Goal: Communication & Community: Ask a question

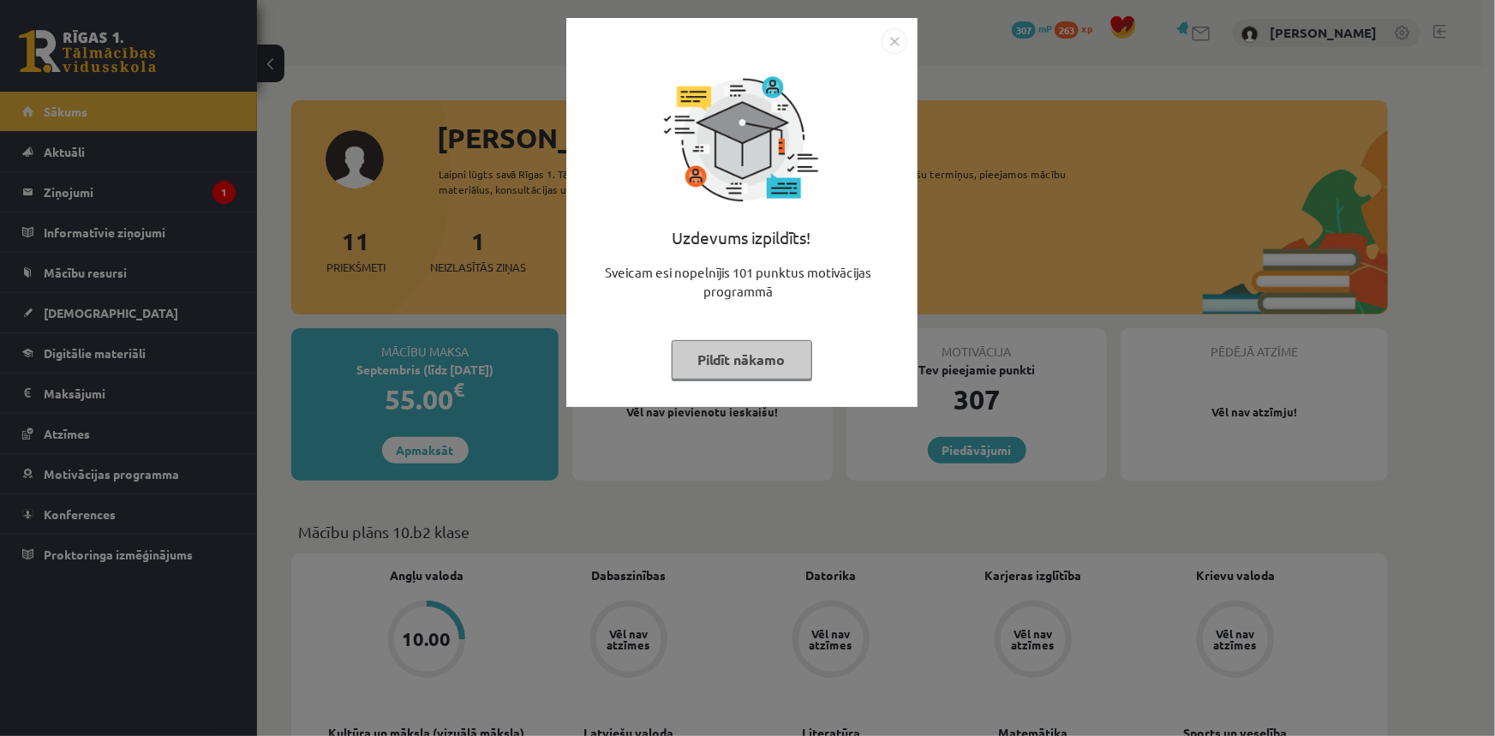
click at [901, 36] on img "Close" at bounding box center [895, 41] width 26 height 26
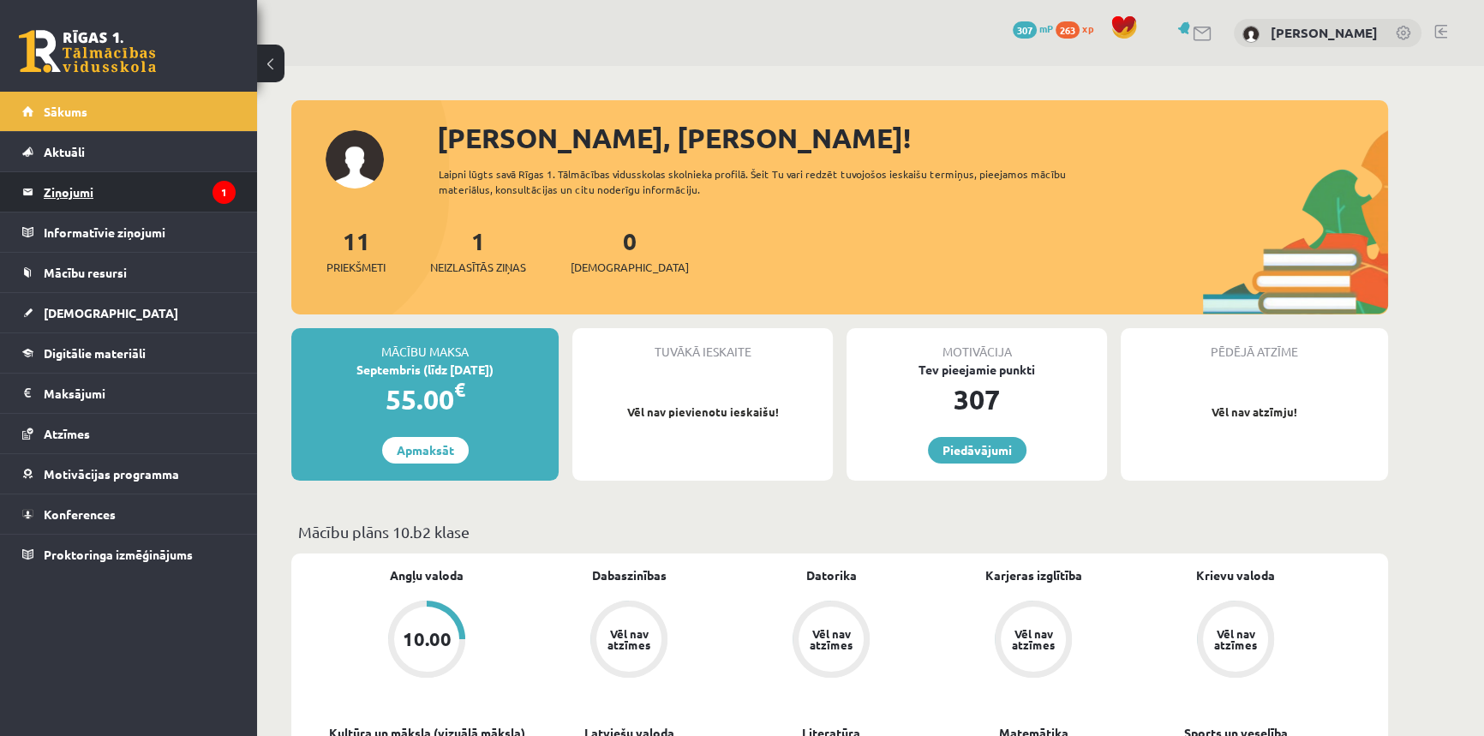
click at [115, 196] on legend "Ziņojumi 1" at bounding box center [140, 191] width 192 height 39
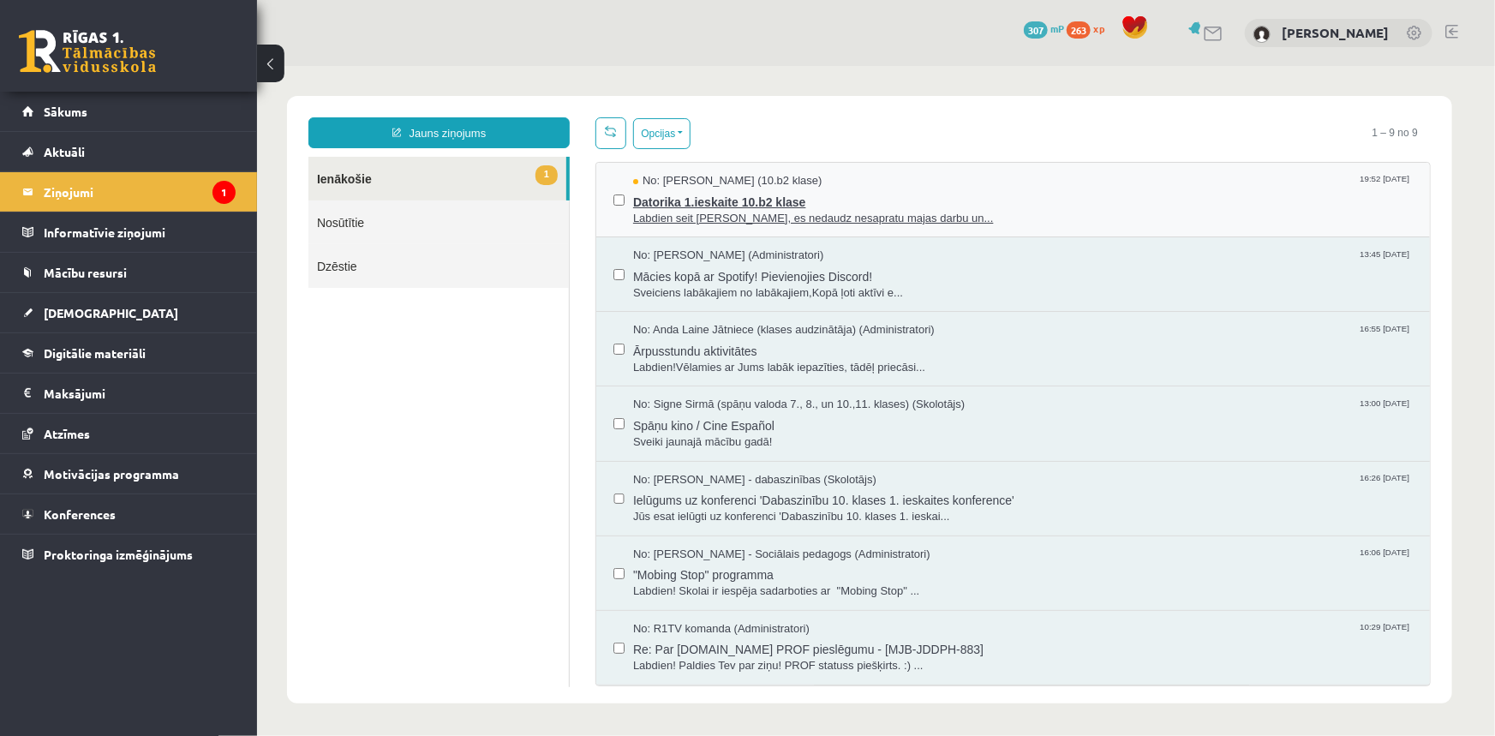
click at [719, 210] on span "Labdien seit Samanta Niedre, es nedaudz nesapratu majas darbu un..." at bounding box center [1022, 218] width 780 height 16
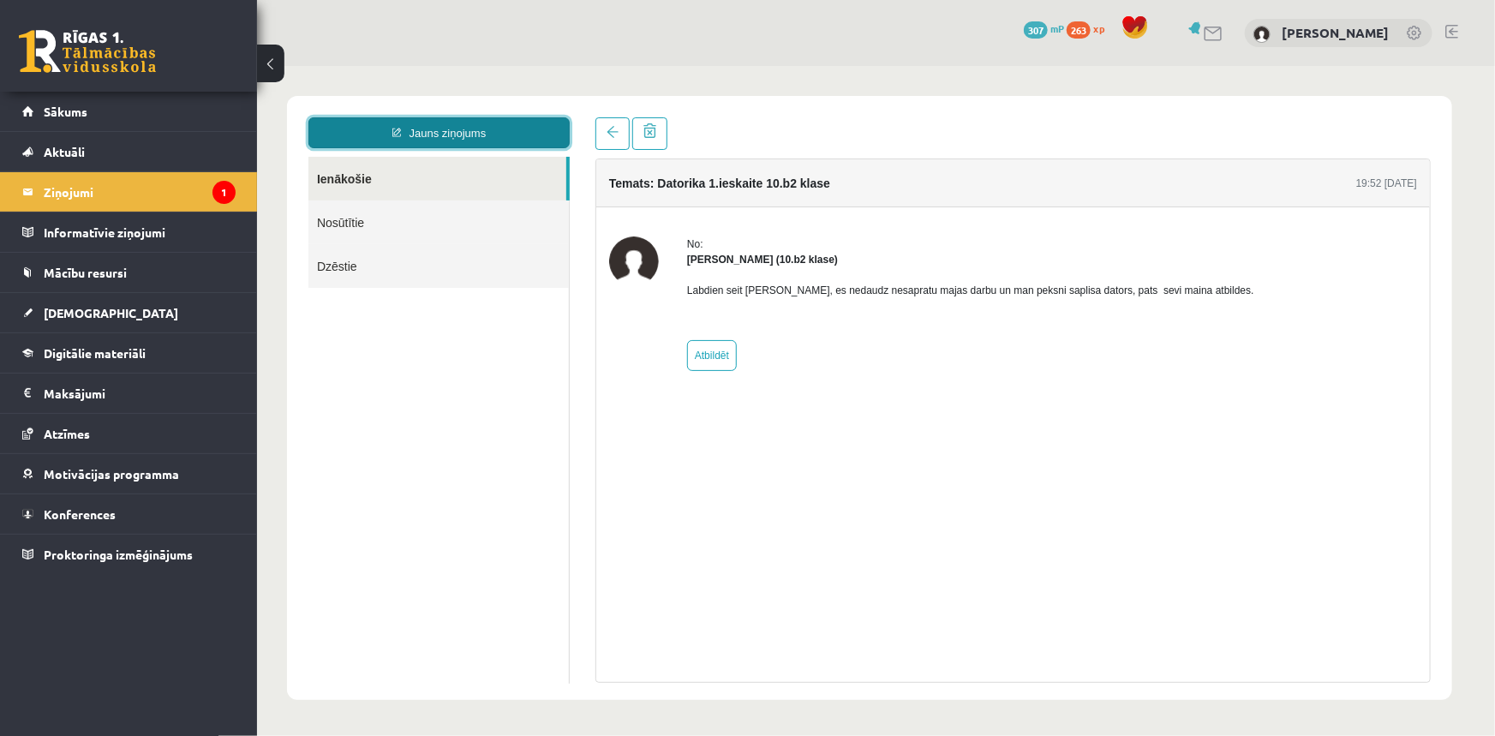
click at [402, 141] on link "Jauns ziņojums" at bounding box center [438, 132] width 261 height 31
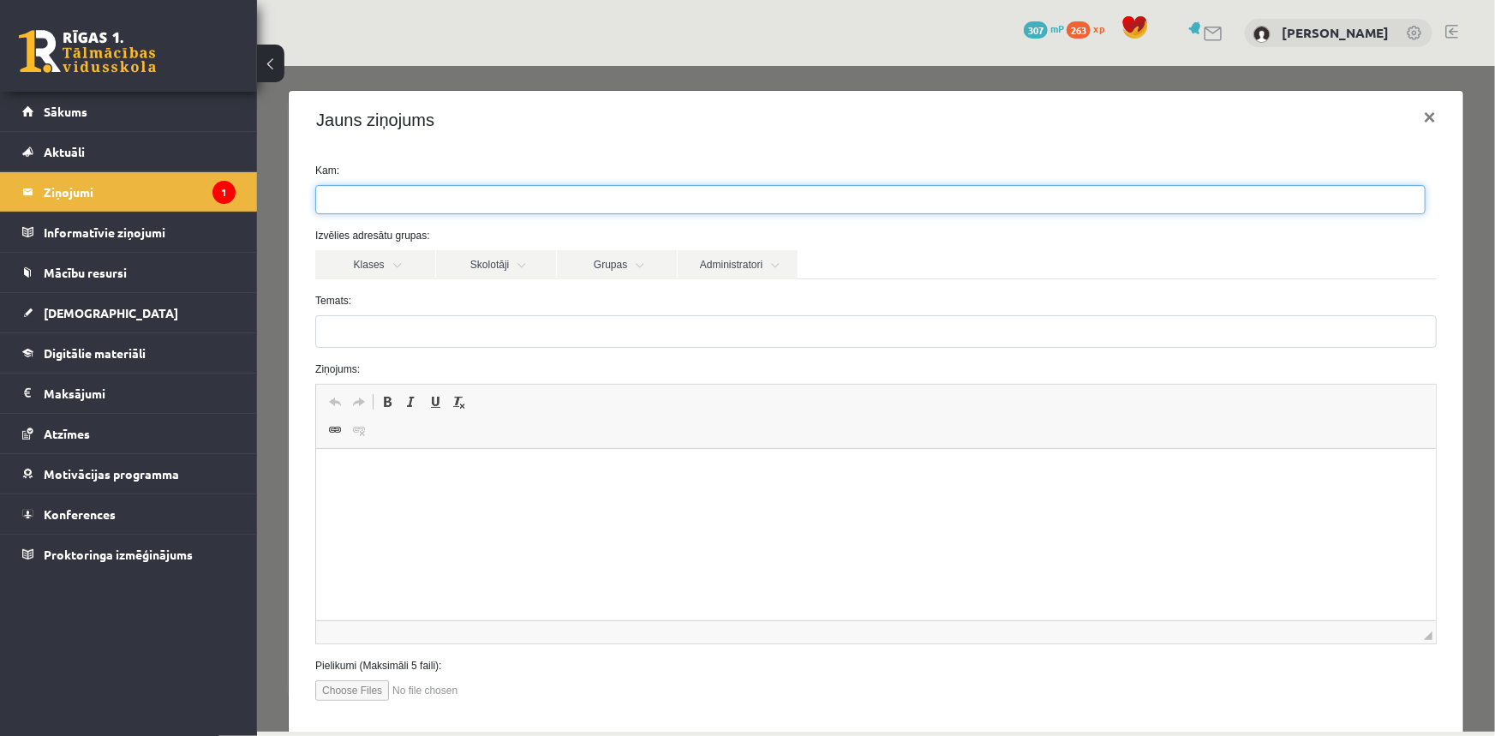
click at [396, 201] on ul at bounding box center [869, 198] width 1109 height 27
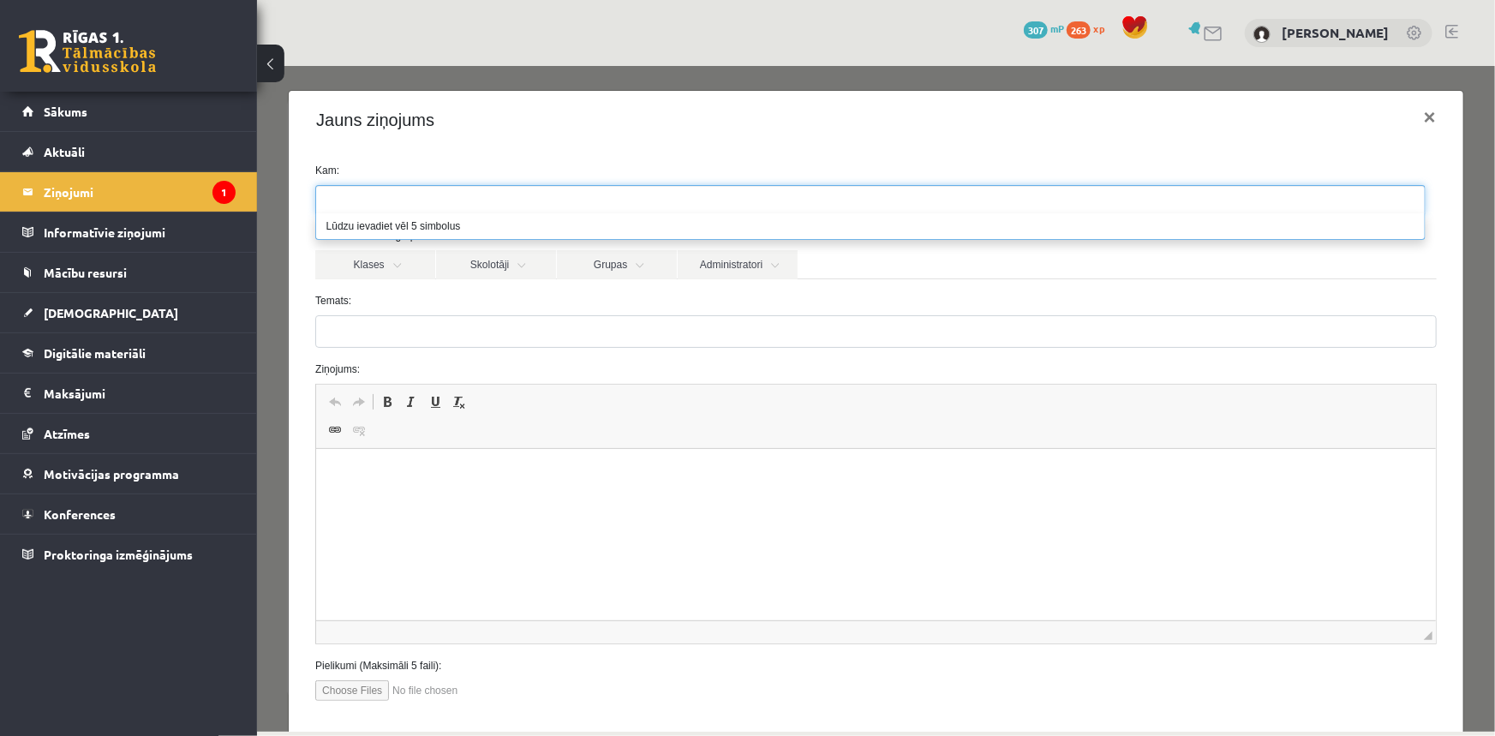
click at [396, 201] on ul at bounding box center [869, 198] width 1109 height 27
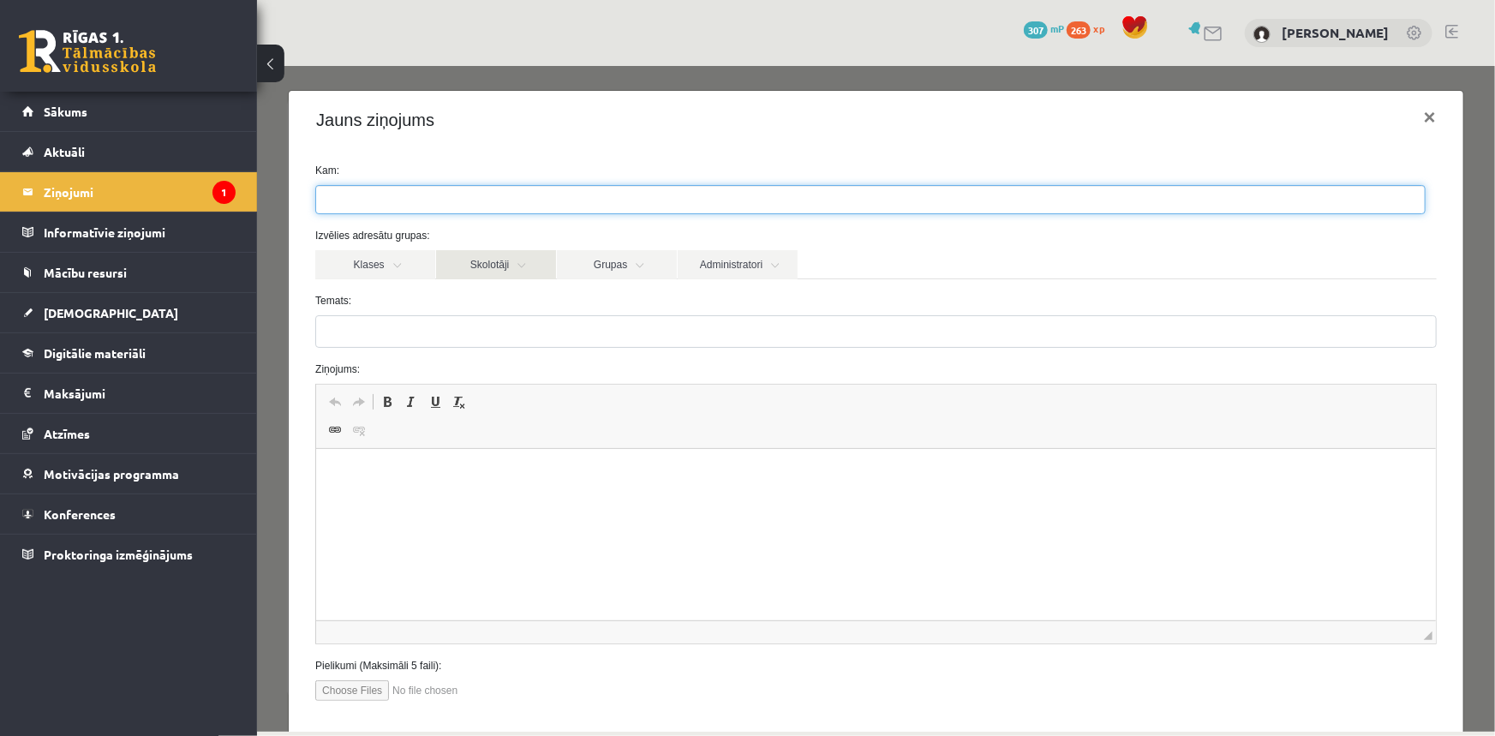
click at [495, 254] on link "Skolotāji" at bounding box center [495, 263] width 120 height 29
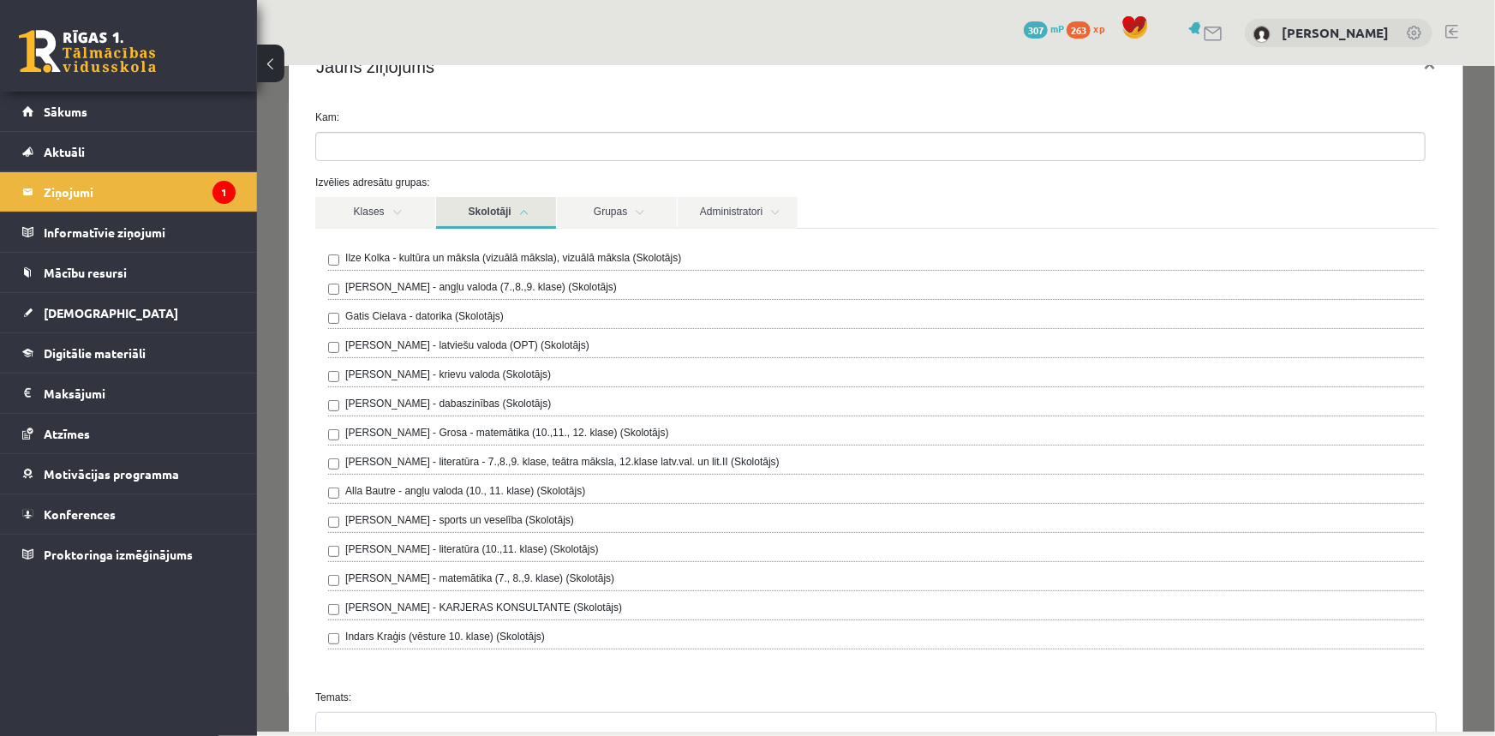
scroll to position [77, 0]
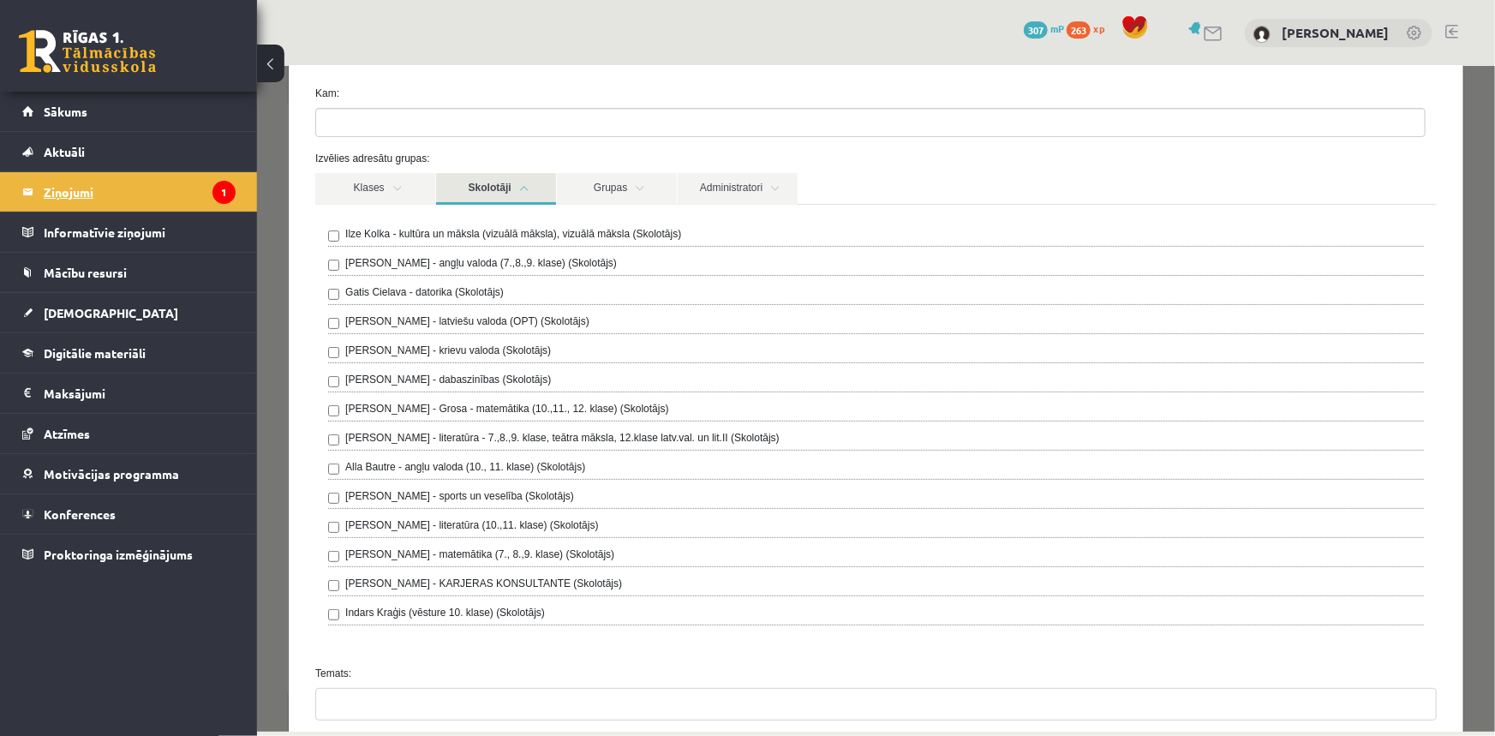
click at [96, 193] on legend "Ziņojumi 1" at bounding box center [140, 191] width 192 height 39
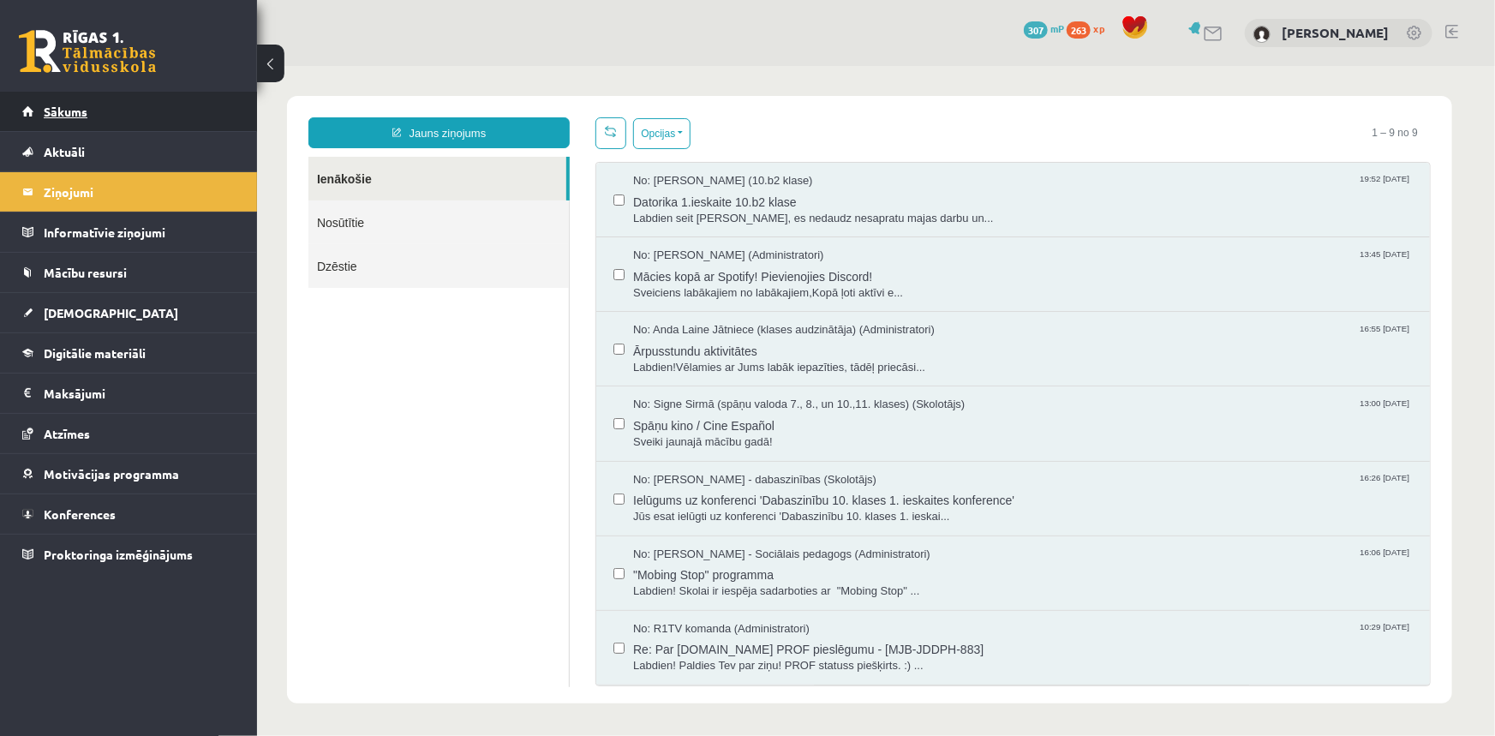
scroll to position [0, 0]
click at [105, 119] on link "Sākums" at bounding box center [128, 111] width 213 height 39
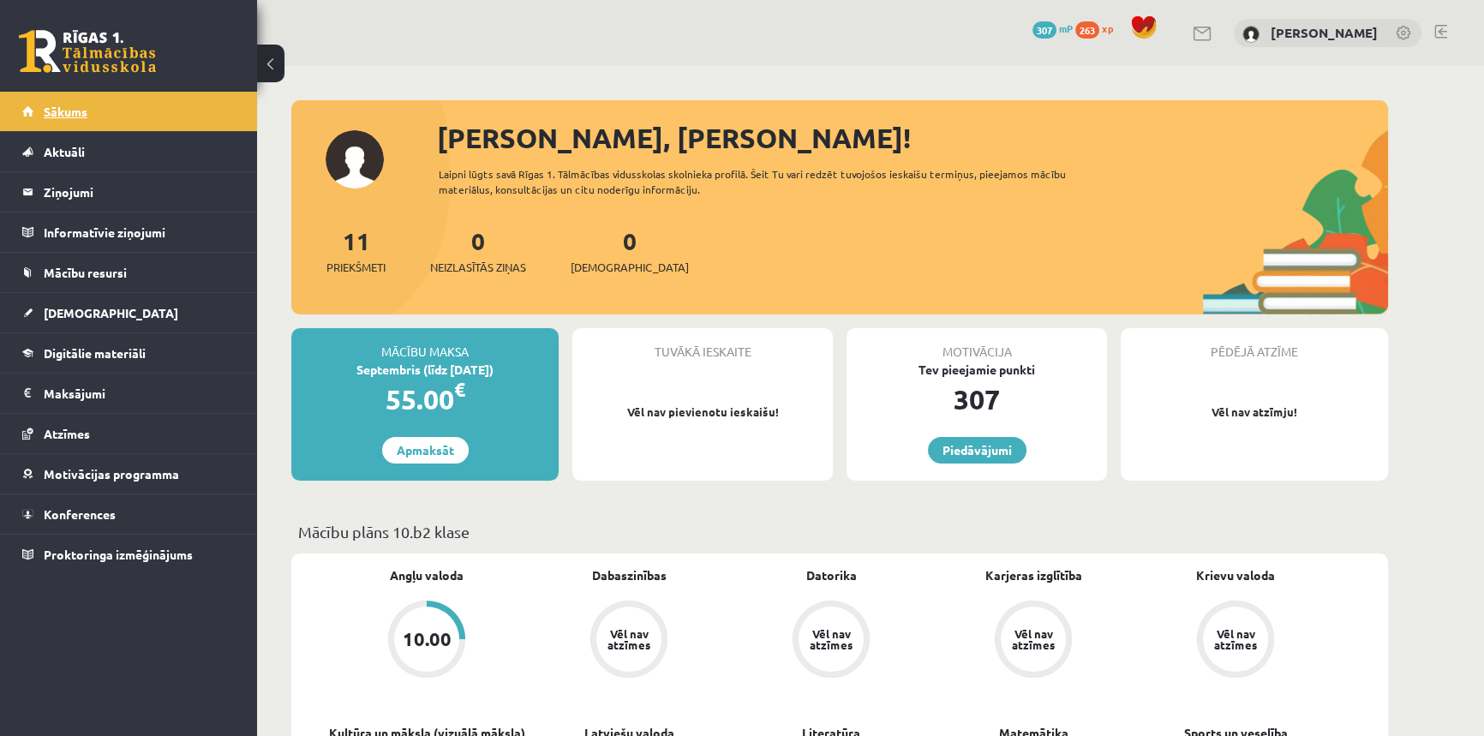
click at [96, 116] on link "Sākums" at bounding box center [128, 111] width 213 height 39
click at [76, 154] on span "Aktuāli" at bounding box center [64, 151] width 41 height 15
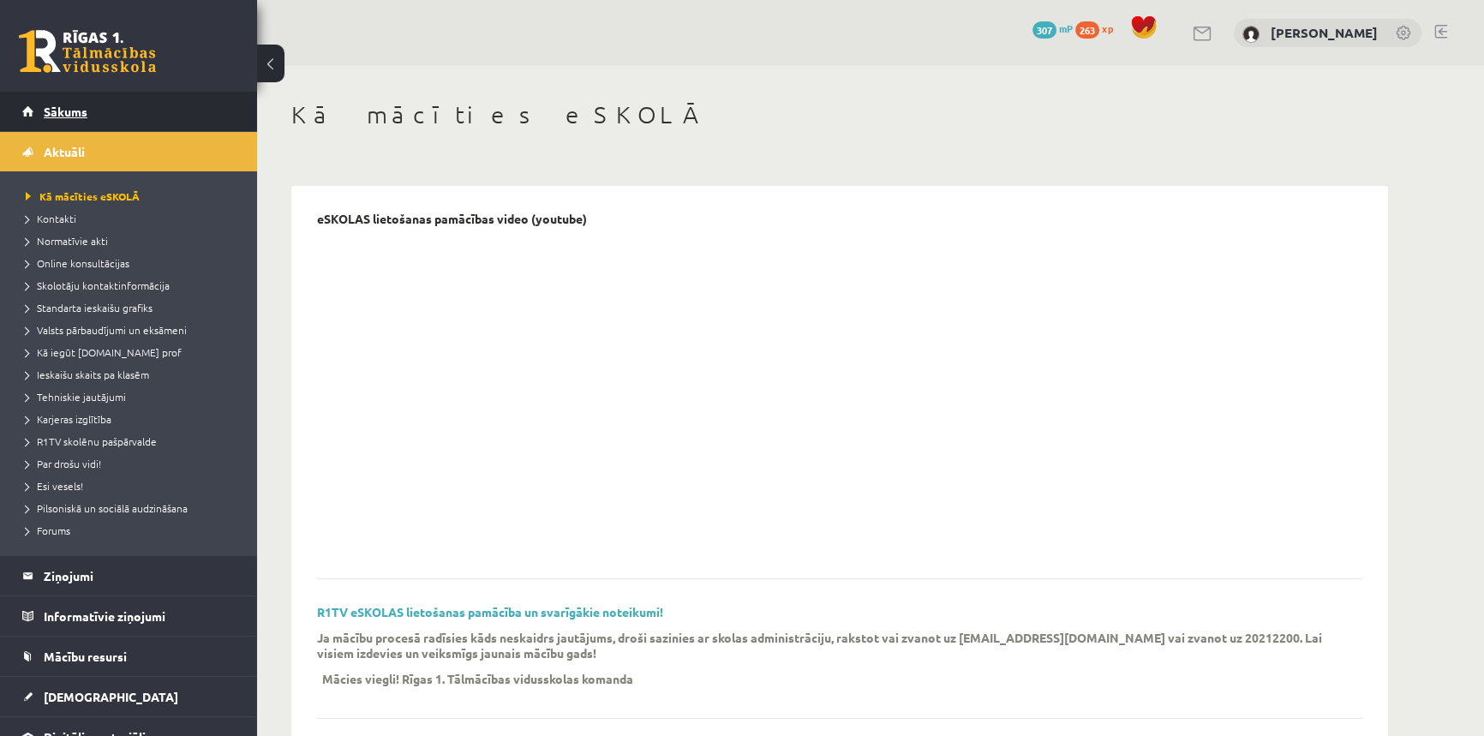
click at [77, 120] on link "Sākums" at bounding box center [128, 111] width 213 height 39
